Goal: Task Accomplishment & Management: Use online tool/utility

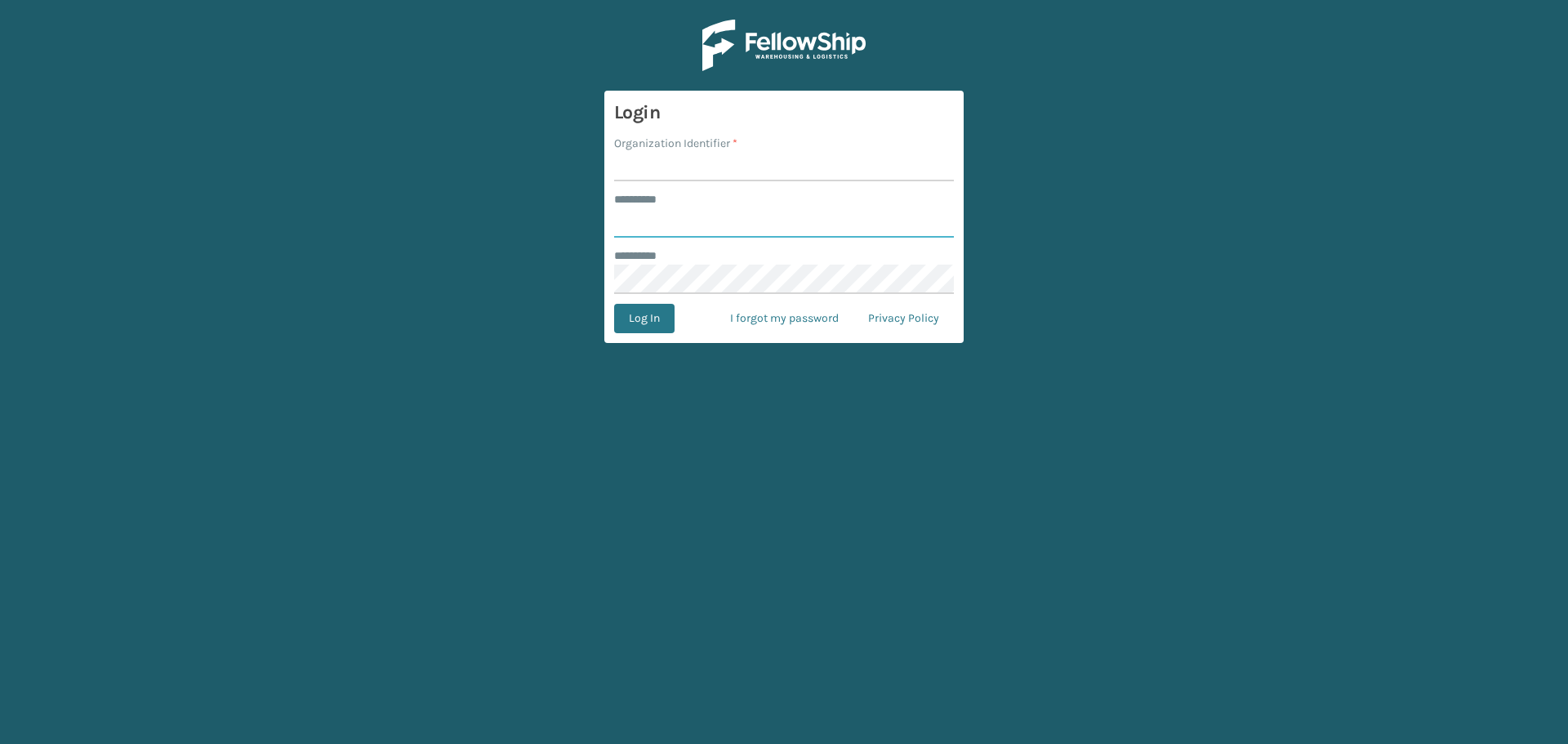
type input "********"
click at [737, 163] on input "Organization Identifier *" at bounding box center [784, 166] width 339 height 30
click at [665, 167] on input "Organization Identifier *" at bounding box center [784, 166] width 339 height 30
type input "[GEOGRAPHIC_DATA]"
click at [656, 325] on button "Log In" at bounding box center [644, 318] width 60 height 30
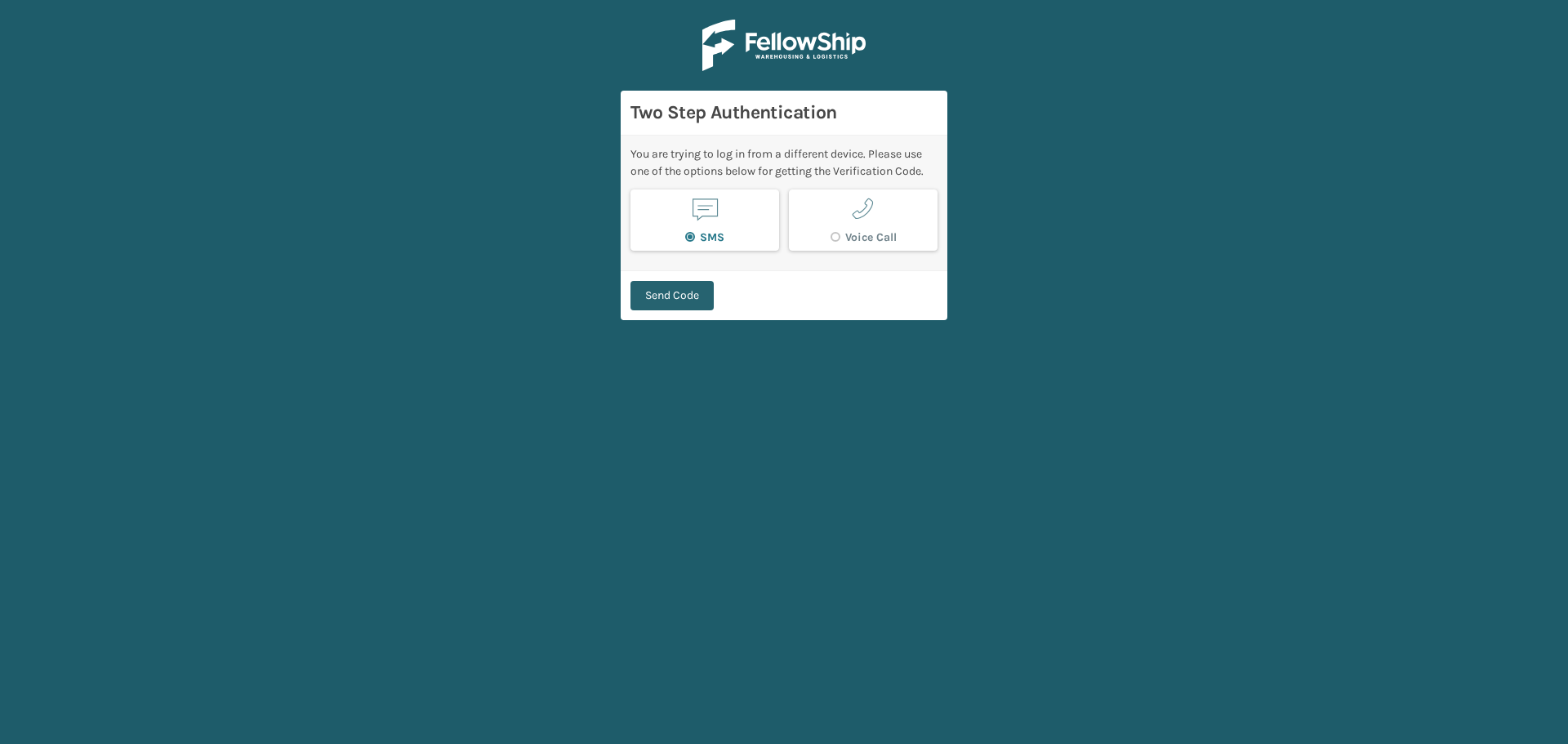
click at [659, 291] on button "Send Code" at bounding box center [672, 295] width 83 height 30
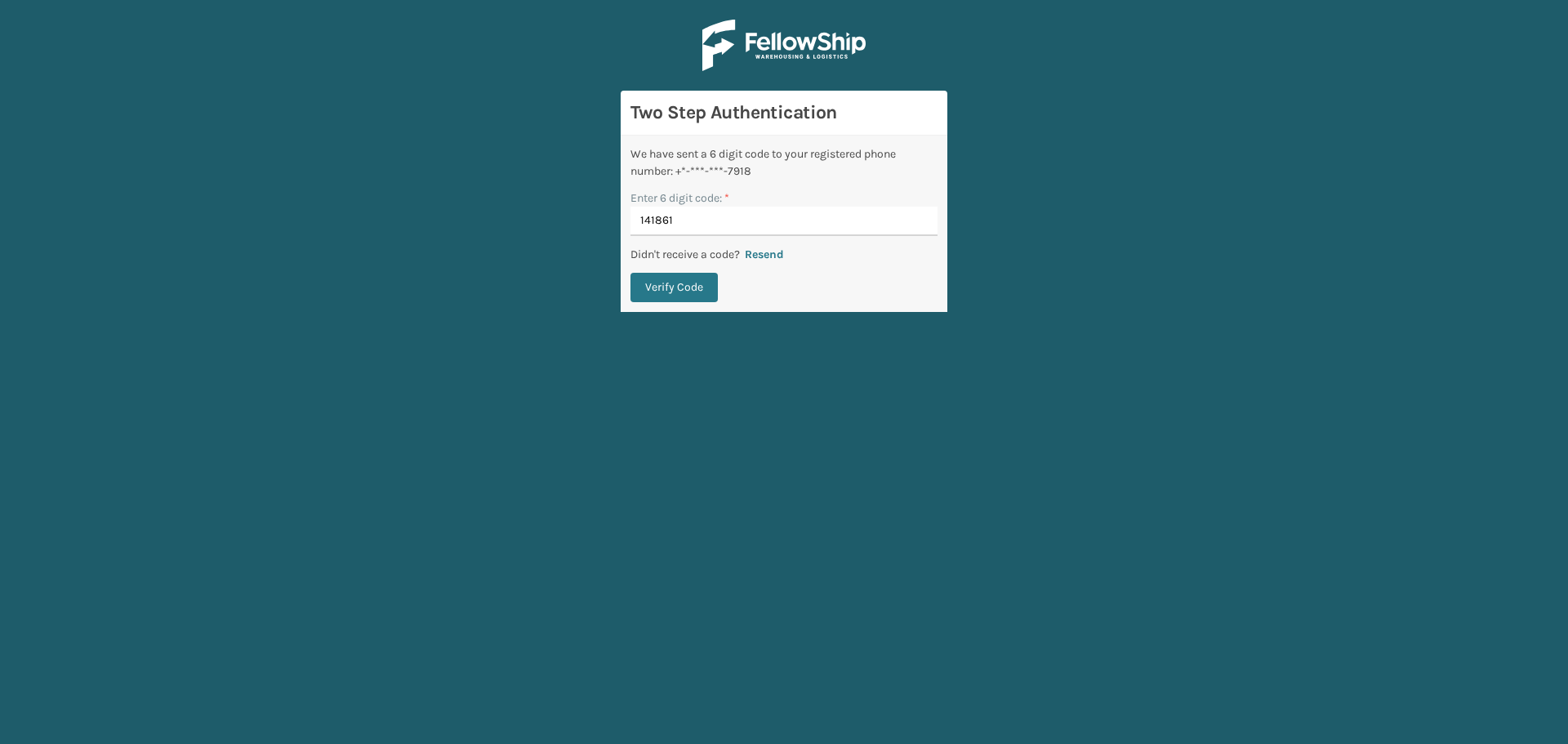
type input "141861"
click at [659, 291] on button "Verify Code" at bounding box center [674, 288] width 87 height 30
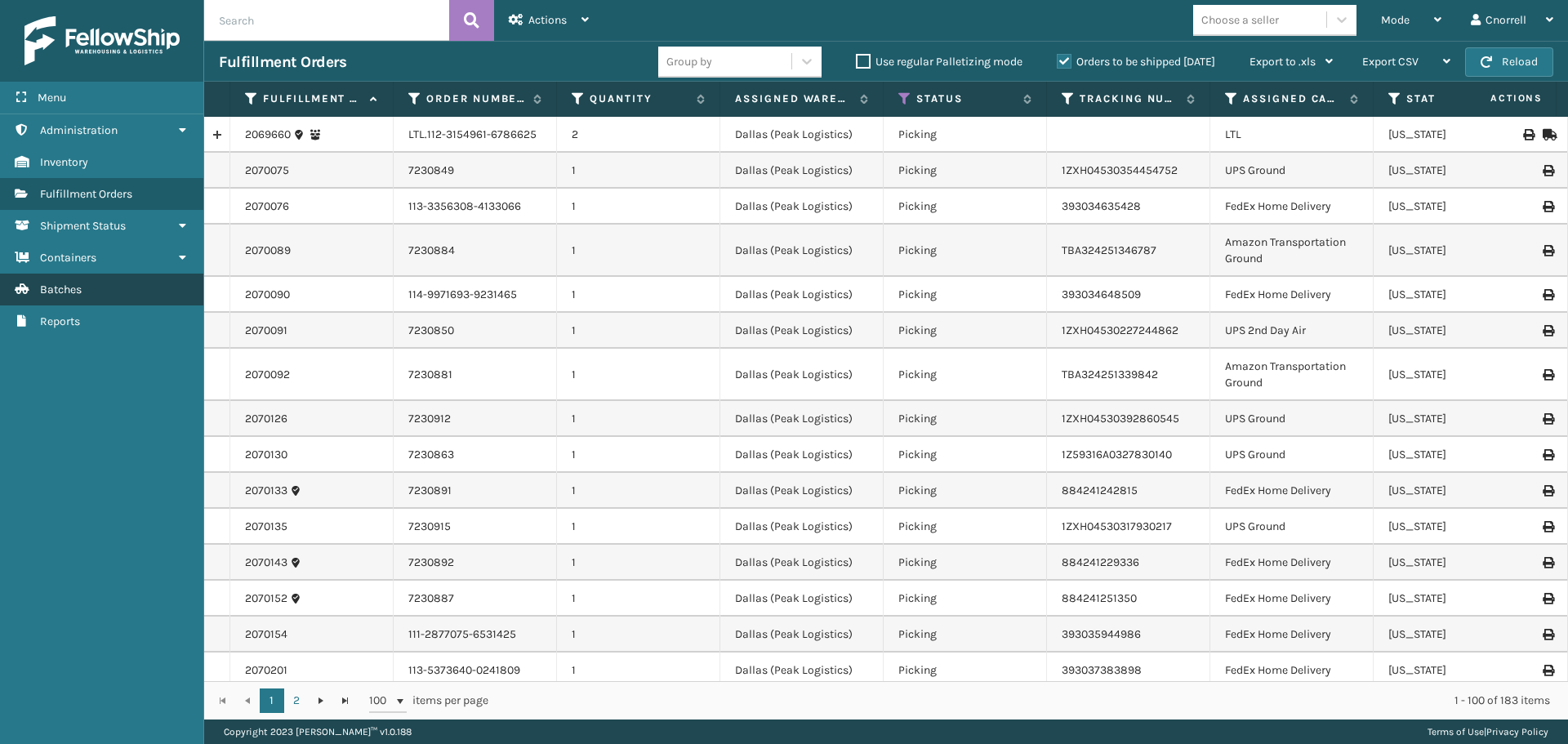
click at [87, 293] on link "Batches" at bounding box center [102, 289] width 203 height 32
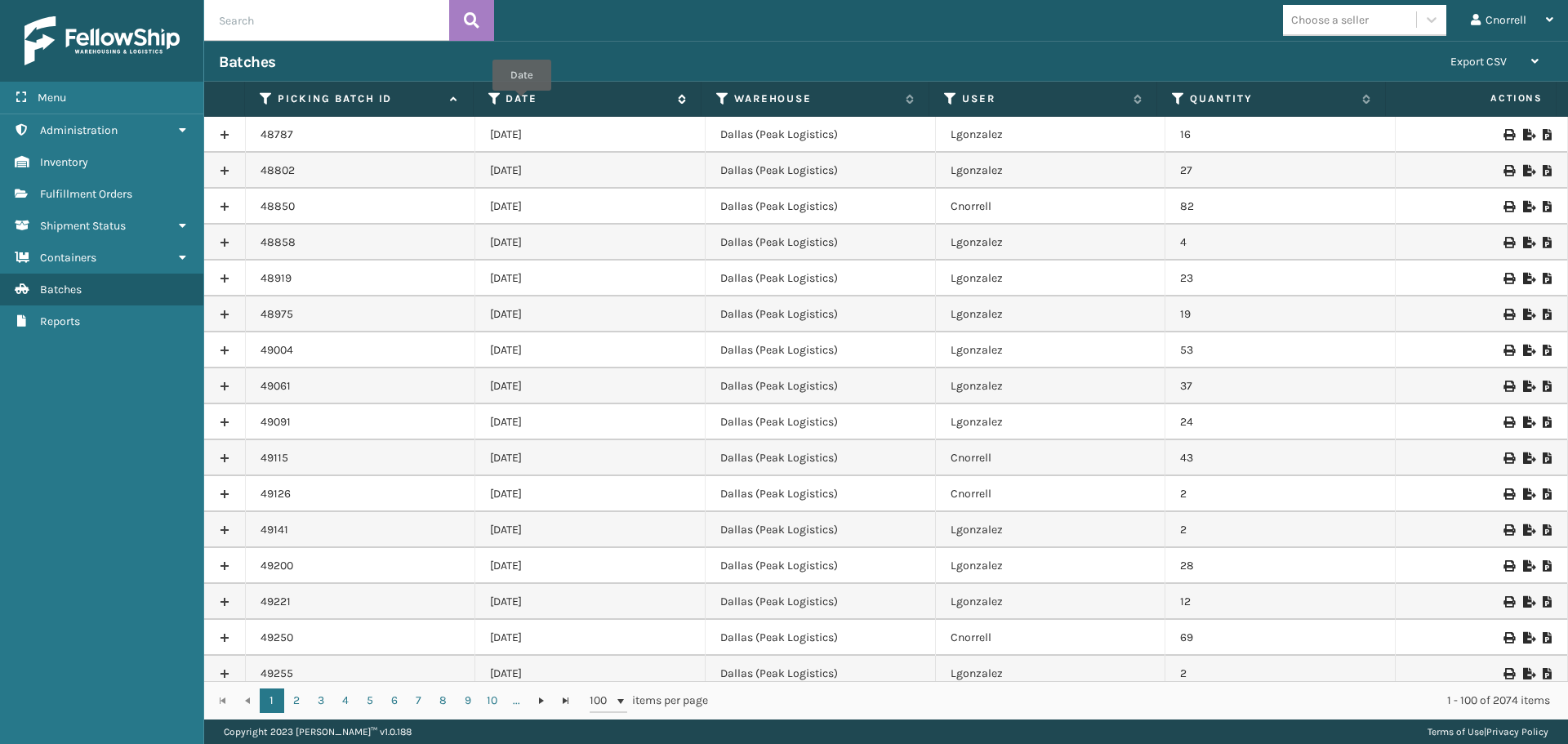
click at [512, 98] on label "Date" at bounding box center [587, 98] width 163 height 14
